Goal: Information Seeking & Learning: Learn about a topic

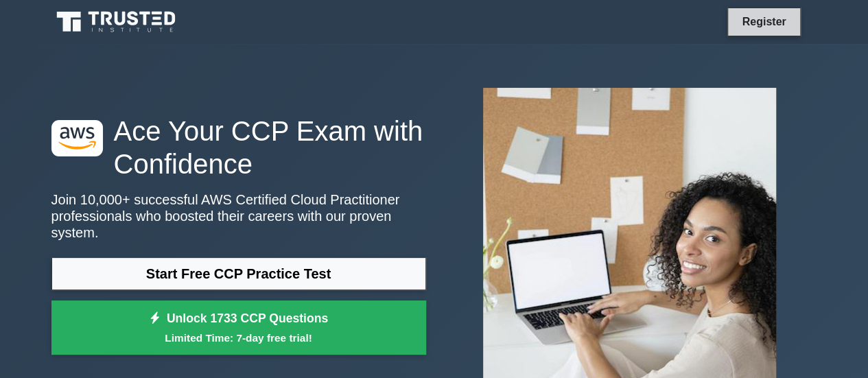
click at [607, 20] on link "Register" at bounding box center [763, 21] width 60 height 17
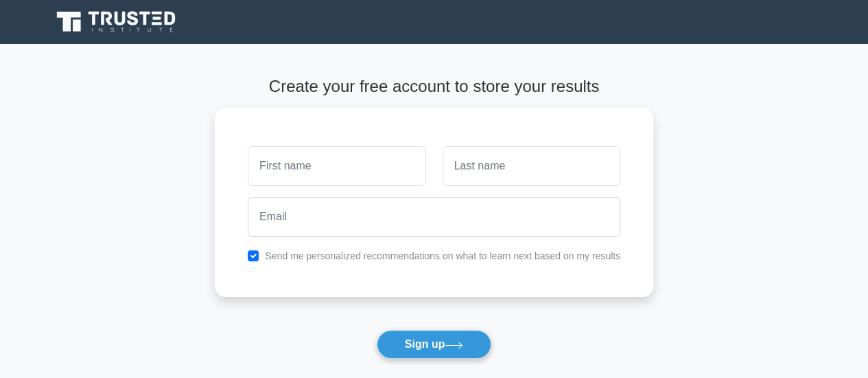
scroll to position [92, 0]
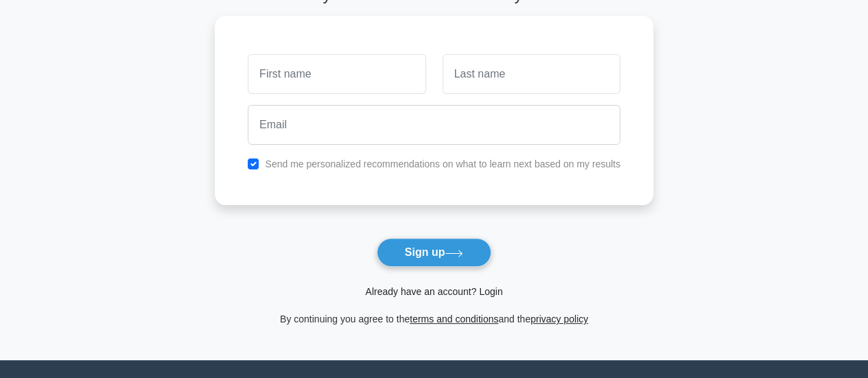
click at [489, 292] on link "Already have an account? Login" at bounding box center [433, 291] width 137 height 11
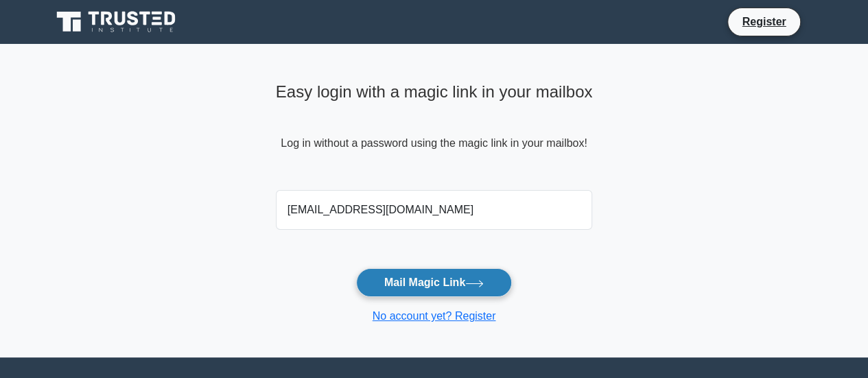
type input "sakethallenki07@gmail.com"
click at [439, 277] on button "Mail Magic Link" at bounding box center [434, 282] width 156 height 29
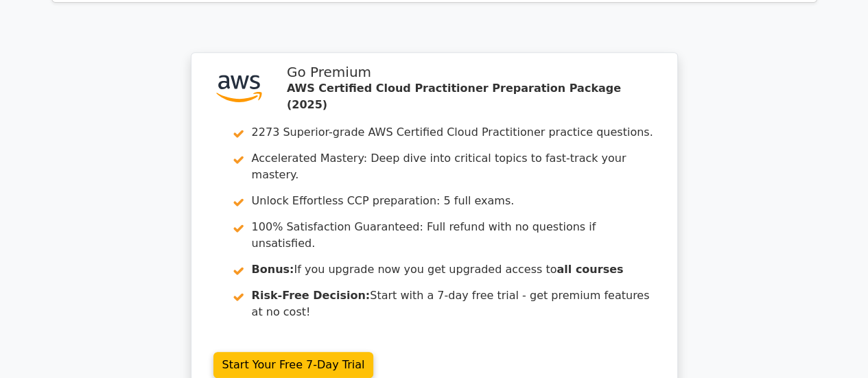
scroll to position [3075, 0]
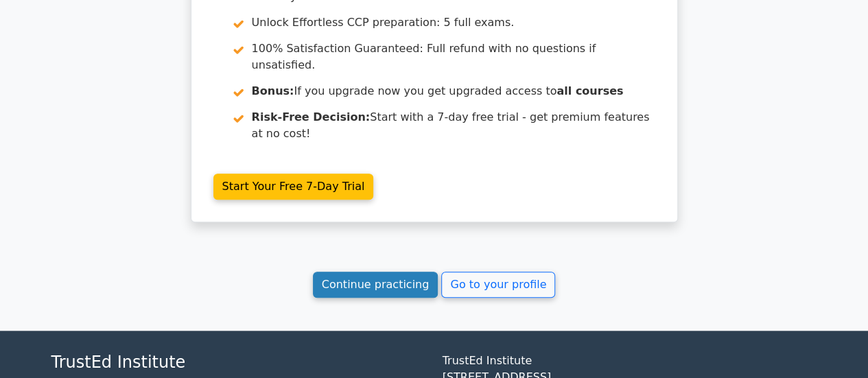
click at [358, 272] on link "Continue practicing" at bounding box center [376, 285] width 126 height 26
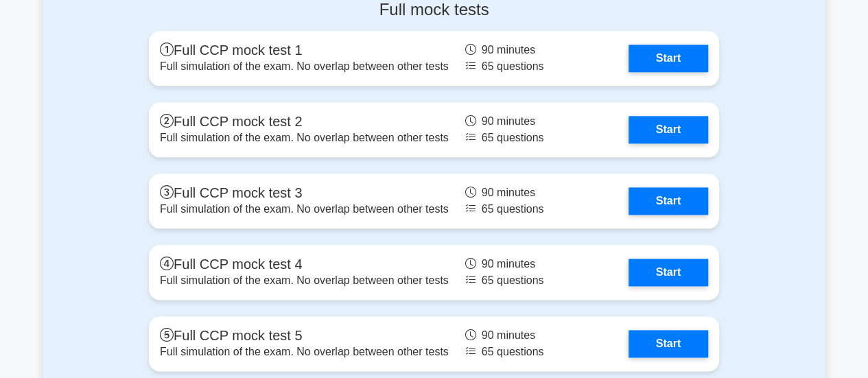
scroll to position [3330, 0]
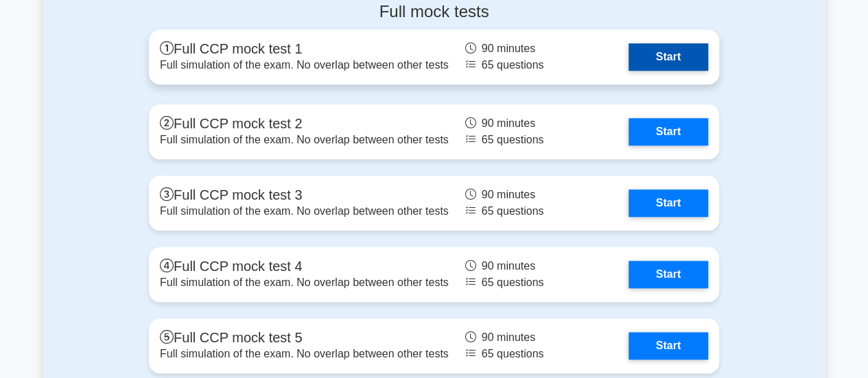
click at [671, 50] on link "Start" at bounding box center [668, 56] width 80 height 27
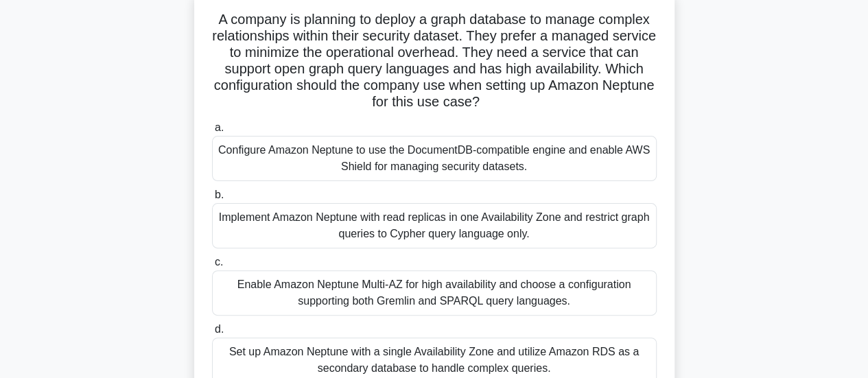
scroll to position [89, 0]
click at [570, 157] on div "Configure Amazon Neptune to use the DocumentDB-compatible engine and enable AWS…" at bounding box center [434, 157] width 445 height 45
click at [212, 132] on input "a. Configure Amazon Neptune to use the DocumentDB-compatible engine and enable …" at bounding box center [212, 127] width 0 height 9
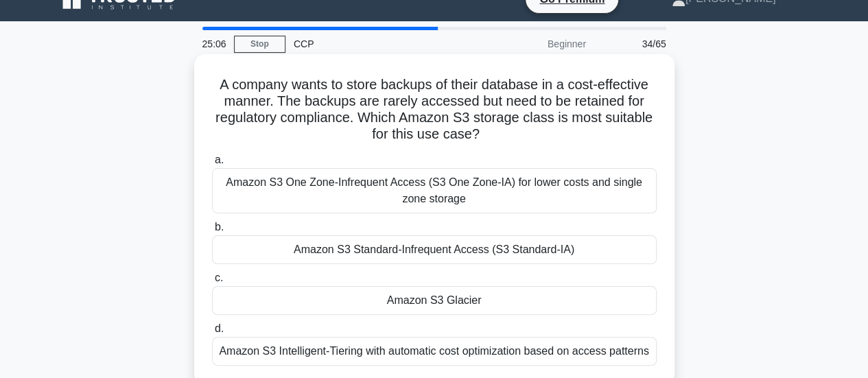
scroll to position [27, 0]
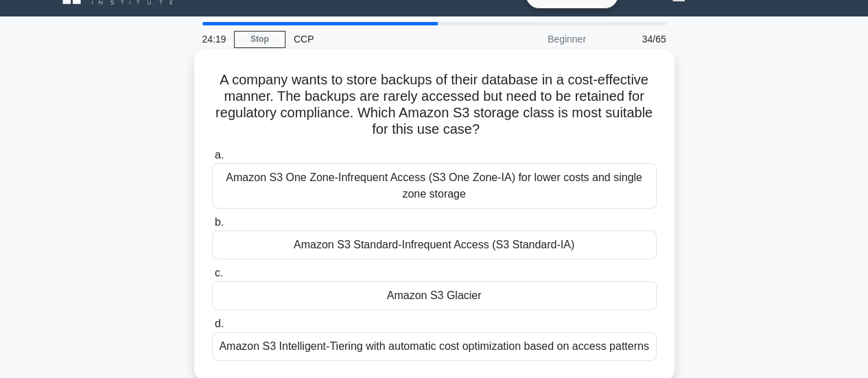
click at [538, 180] on div "Amazon S3 One Zone-Infrequent Access (S3 One Zone-IA) for lower costs and singl…" at bounding box center [434, 185] width 445 height 45
click at [212, 160] on input "a. Amazon S3 One Zone-Infrequent Access (S3 One Zone-IA) for lower costs and si…" at bounding box center [212, 155] width 0 height 9
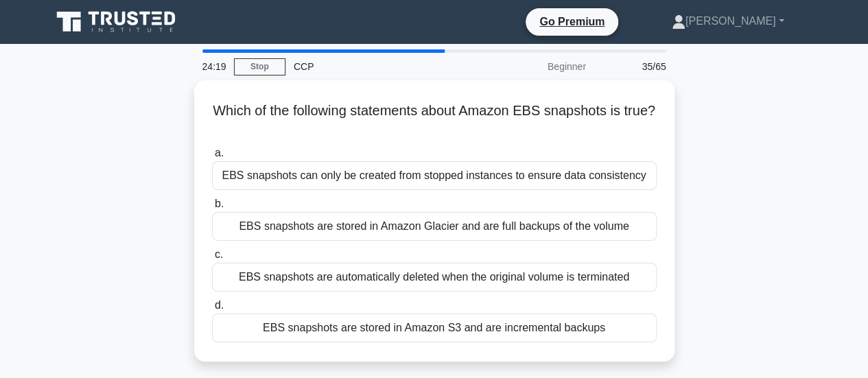
scroll to position [0, 0]
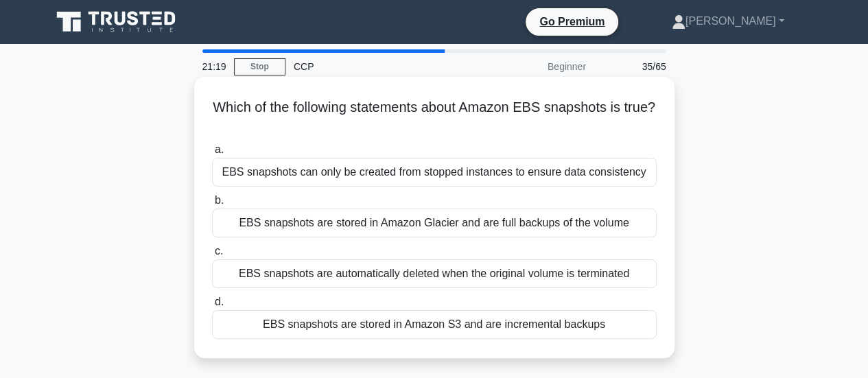
click at [460, 318] on div "EBS snapshots are stored in Amazon S3 and are incremental backups" at bounding box center [434, 324] width 445 height 29
click at [212, 307] on input "d. EBS snapshots are stored in Amazon S3 and are incremental backups" at bounding box center [212, 302] width 0 height 9
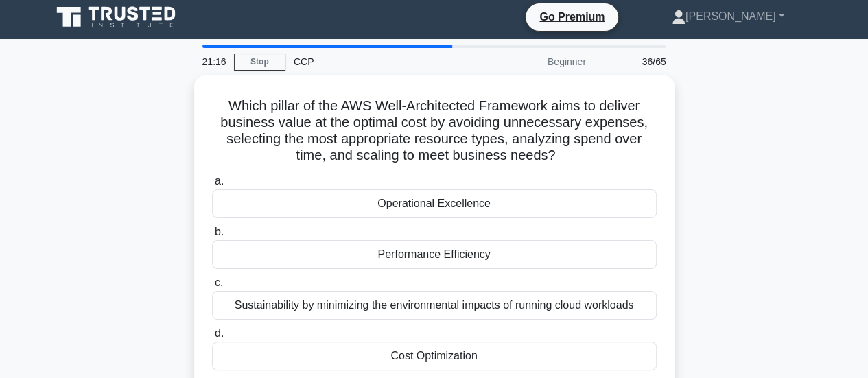
scroll to position [5, 0]
